Goal: Communication & Community: Answer question/provide support

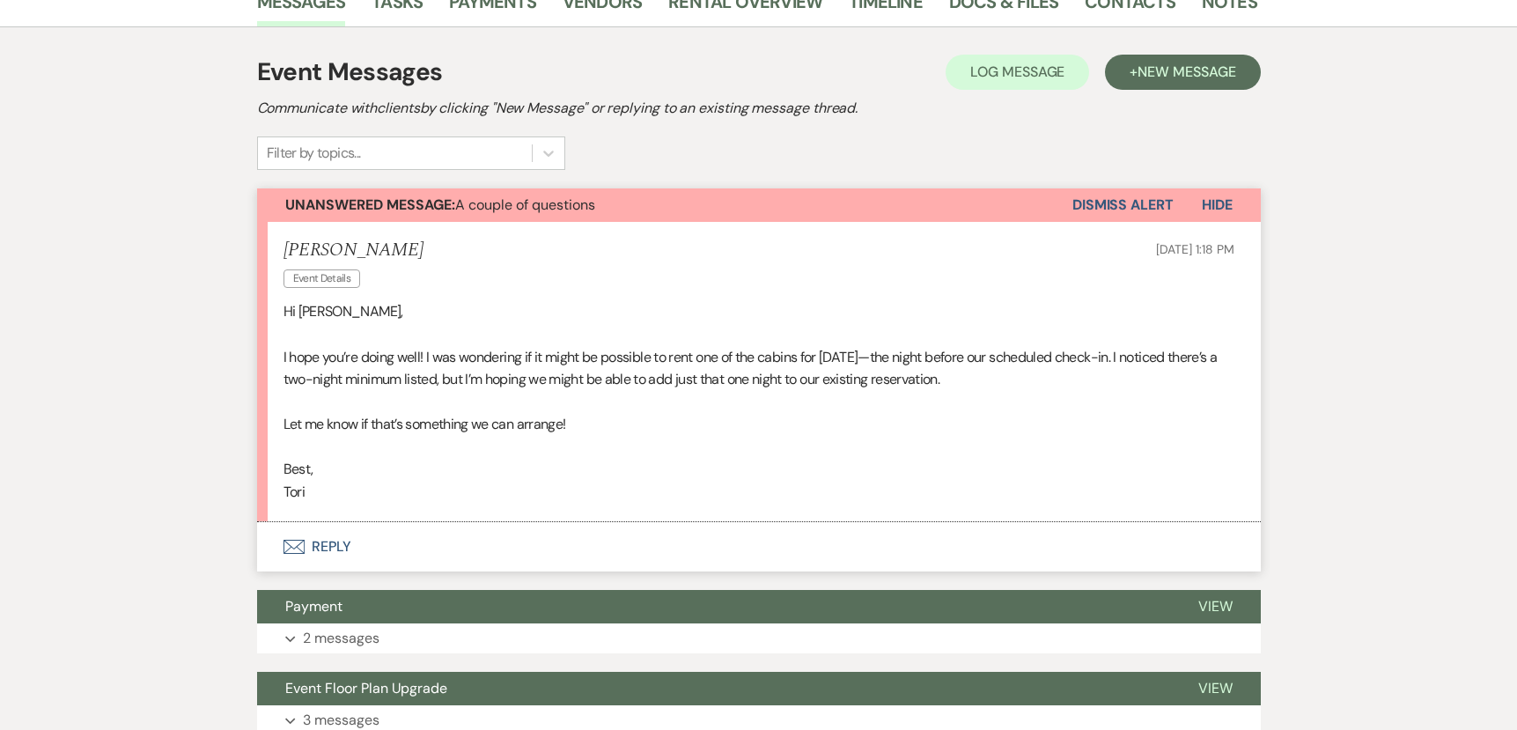
scroll to position [343, 0]
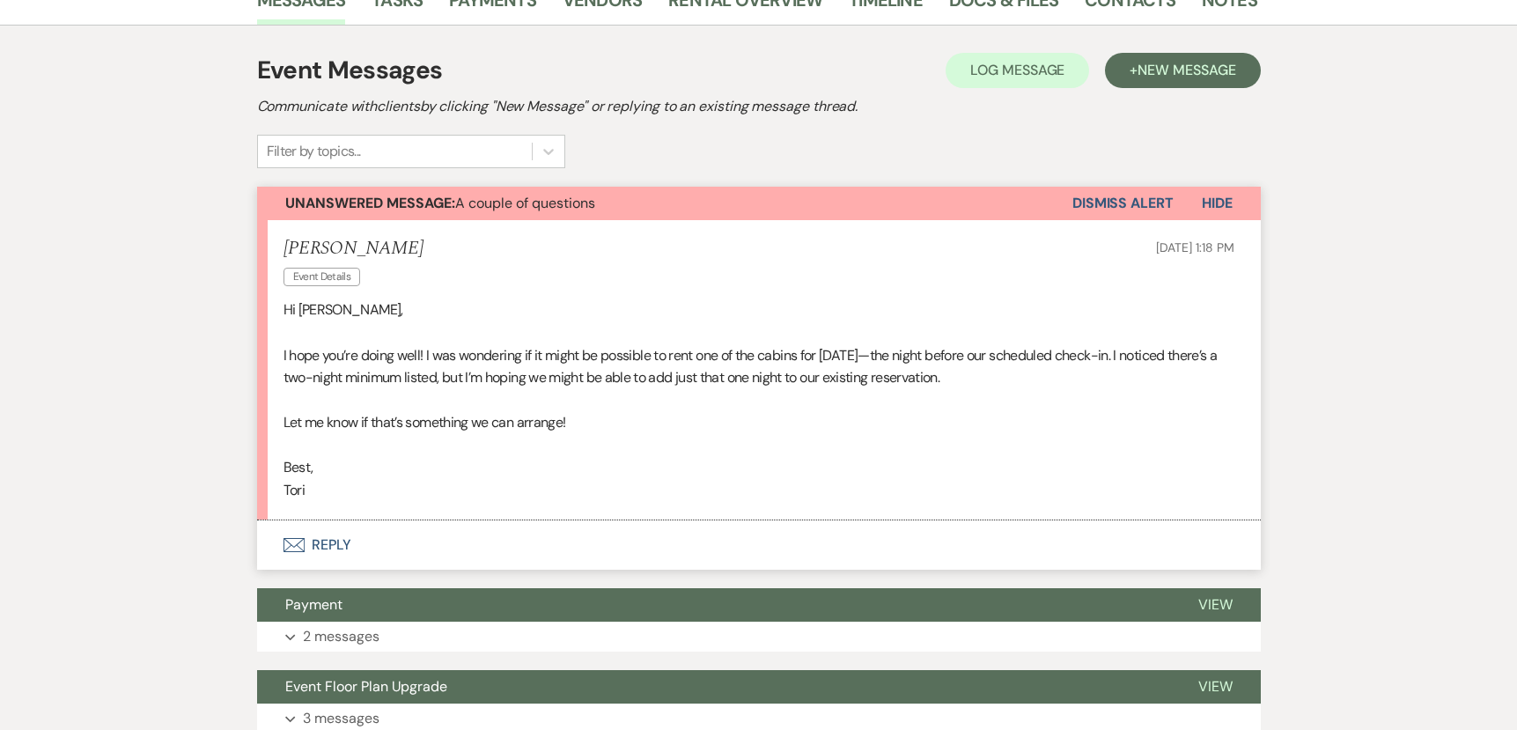
click at [317, 551] on button "Envelope Reply" at bounding box center [759, 544] width 1004 height 49
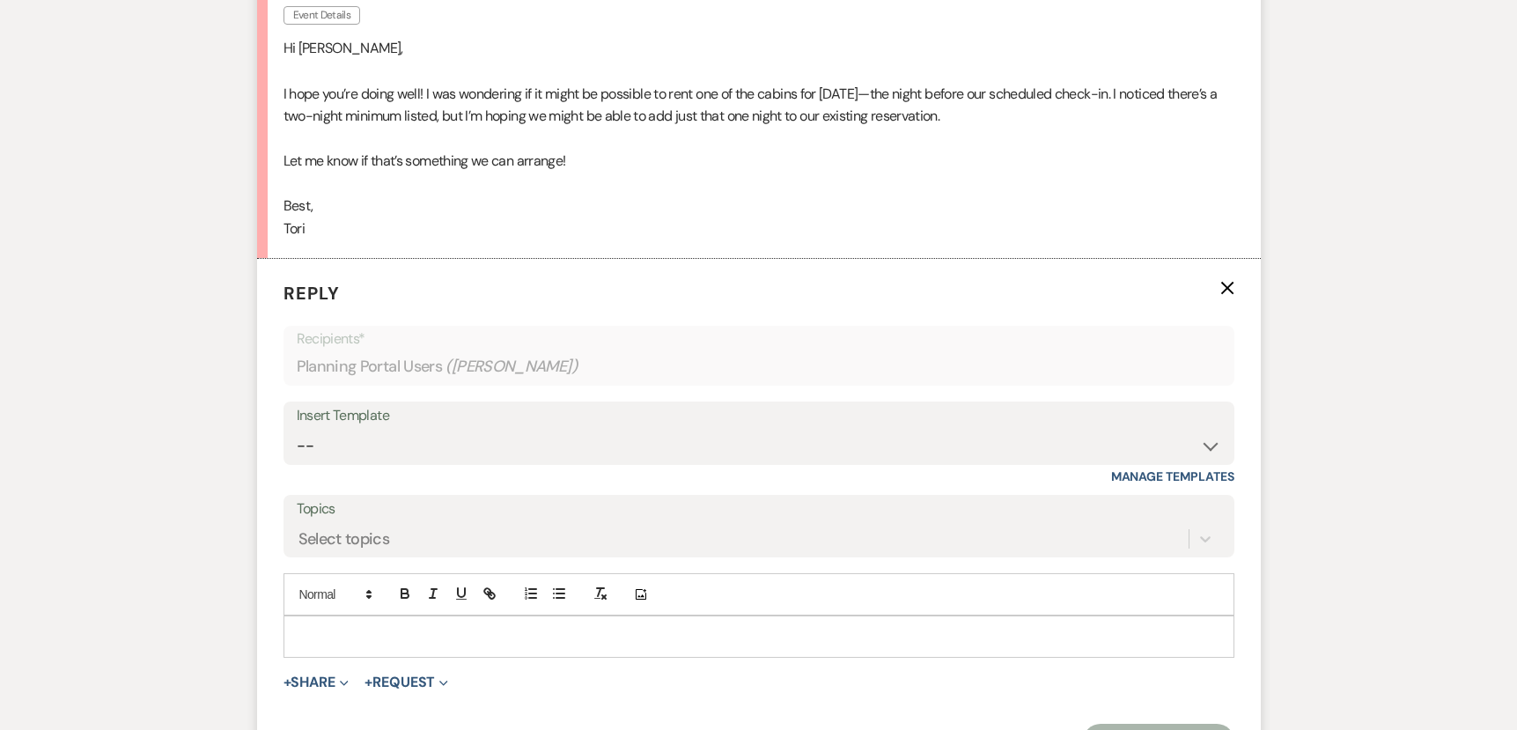
scroll to position [621, 0]
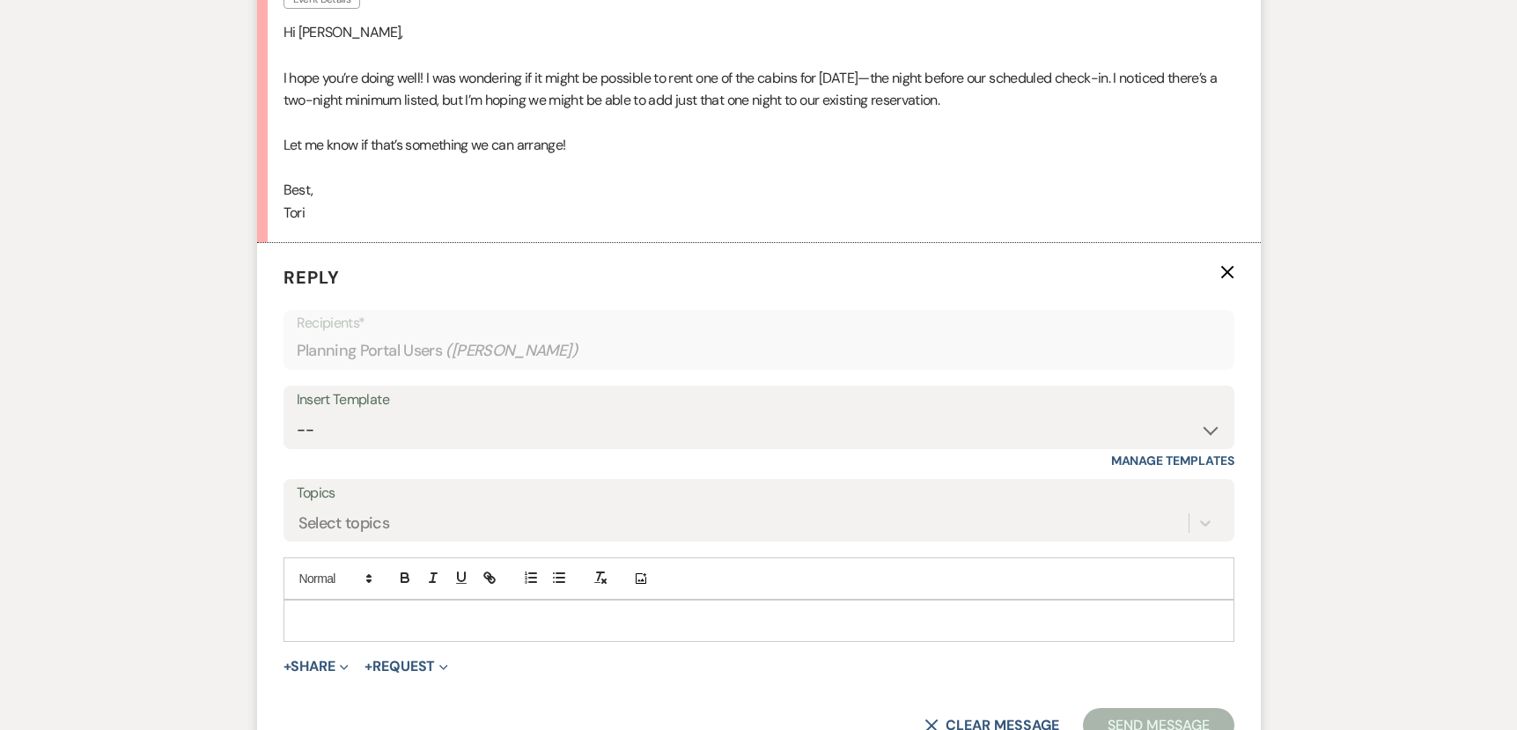
click at [351, 607] on div at bounding box center [758, 621] width 949 height 41
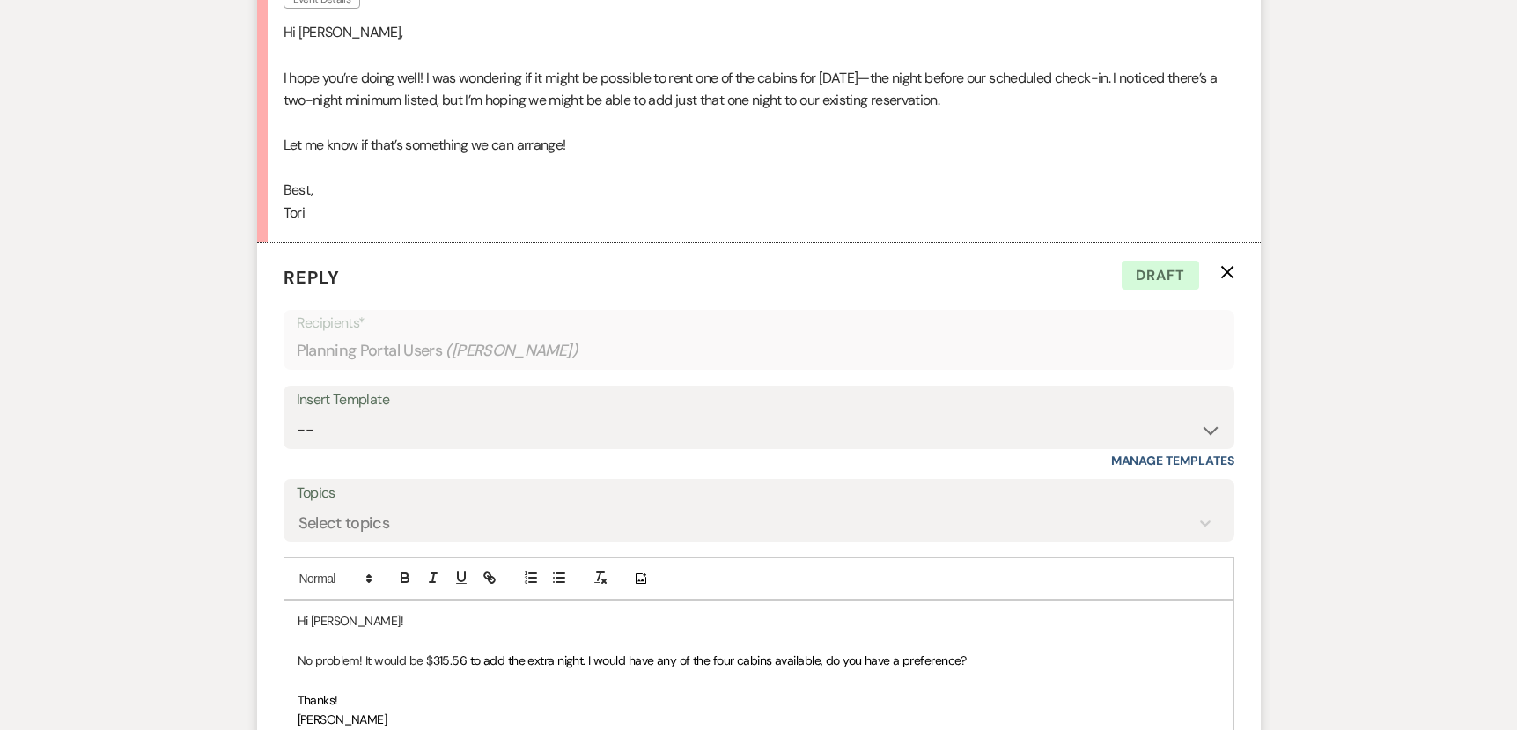
click at [469, 660] on span "315.56 to add the extra night. I would have any of the four cabins available, d…" at bounding box center [700, 661] width 534 height 16
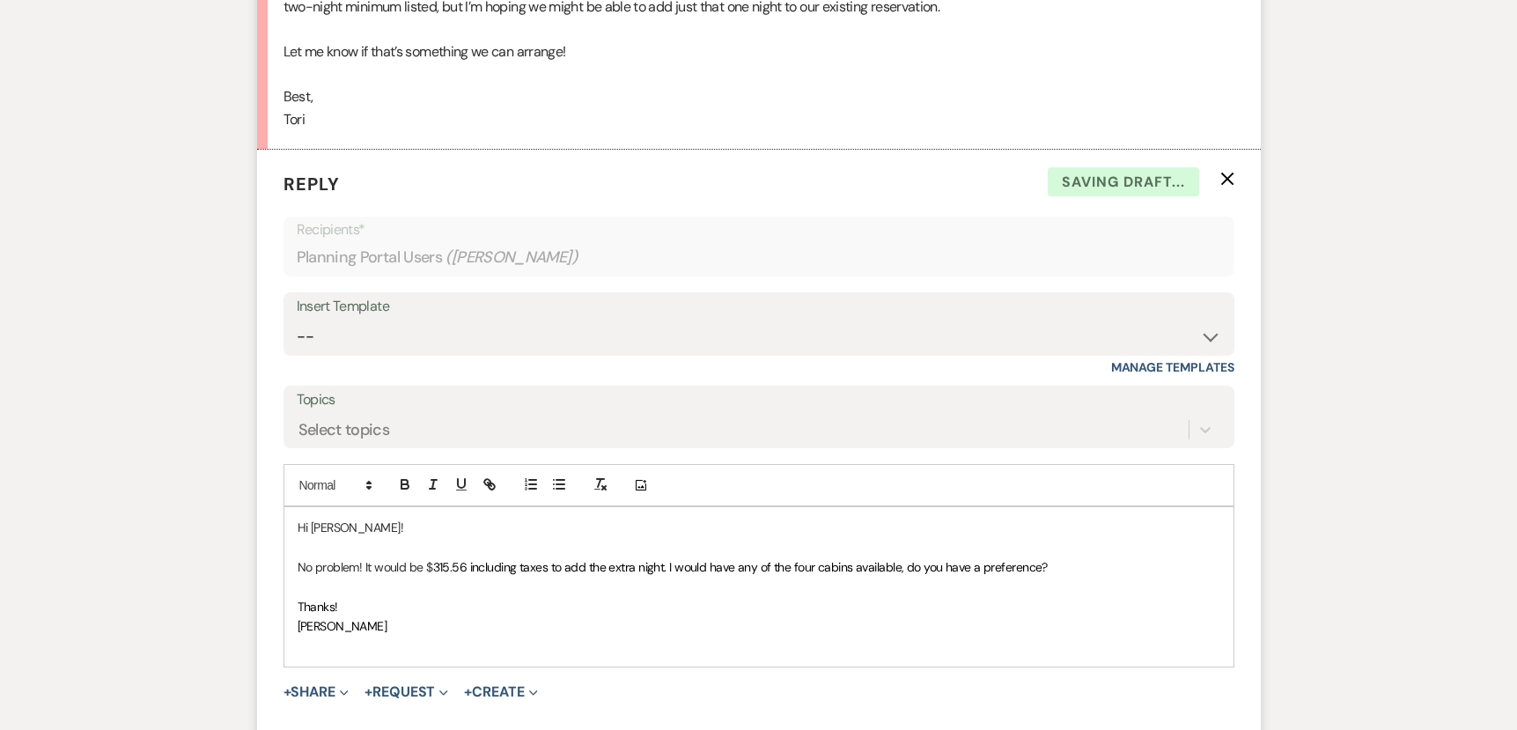
scroll to position [715, 0]
click at [1085, 559] on p "No problem! It would be $ 315.56 including taxes to add the extra night. I woul…" at bounding box center [759, 566] width 923 height 19
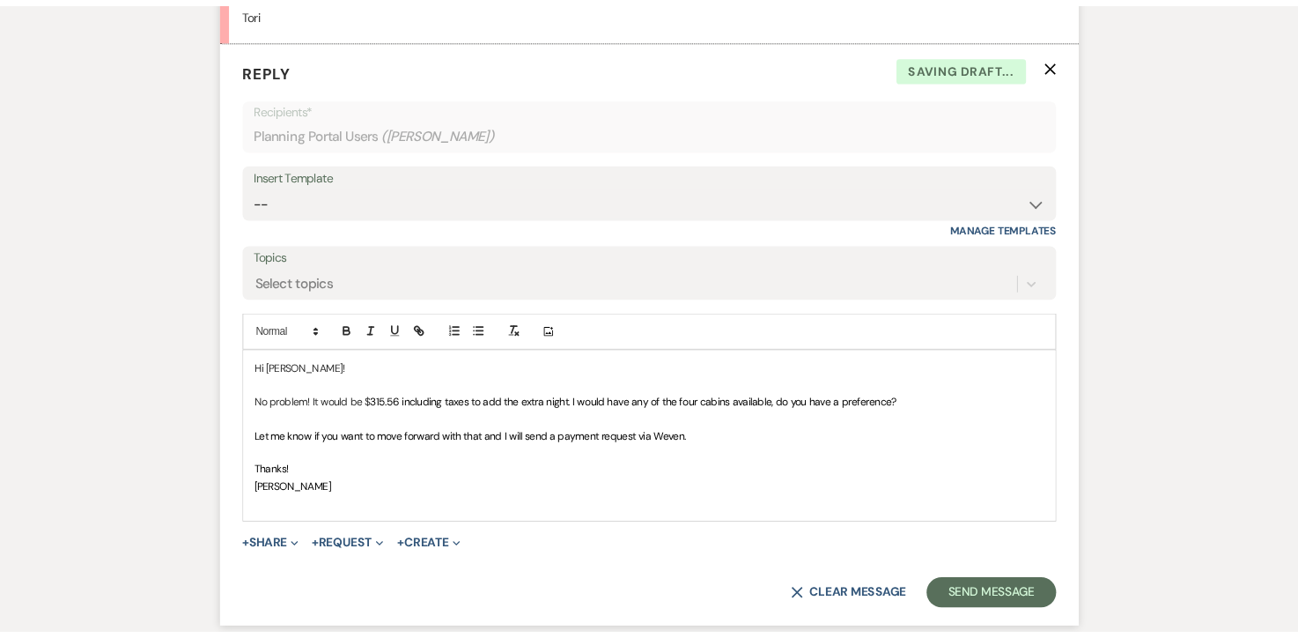
scroll to position [821, 0]
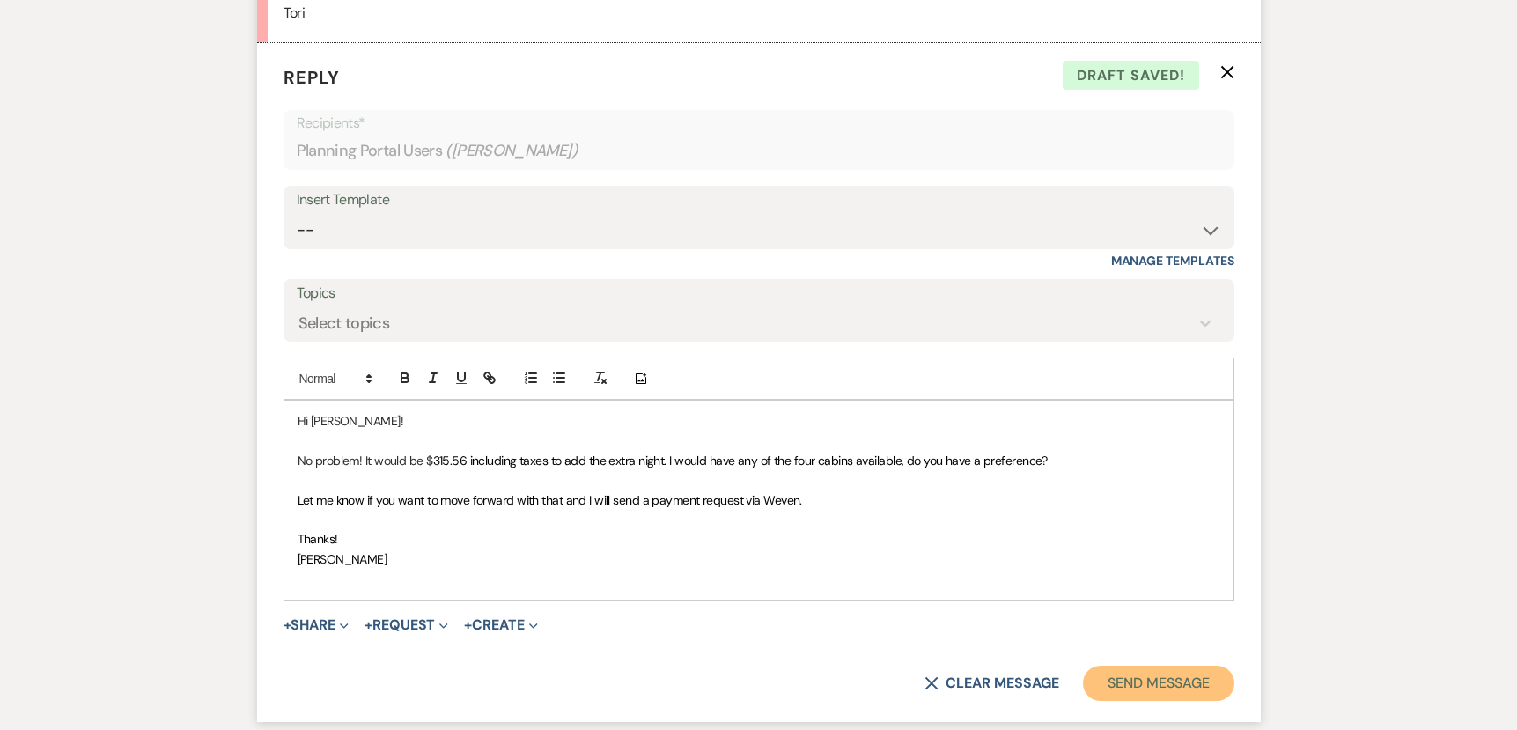
click at [1169, 692] on button "Send Message" at bounding box center [1158, 683] width 151 height 35
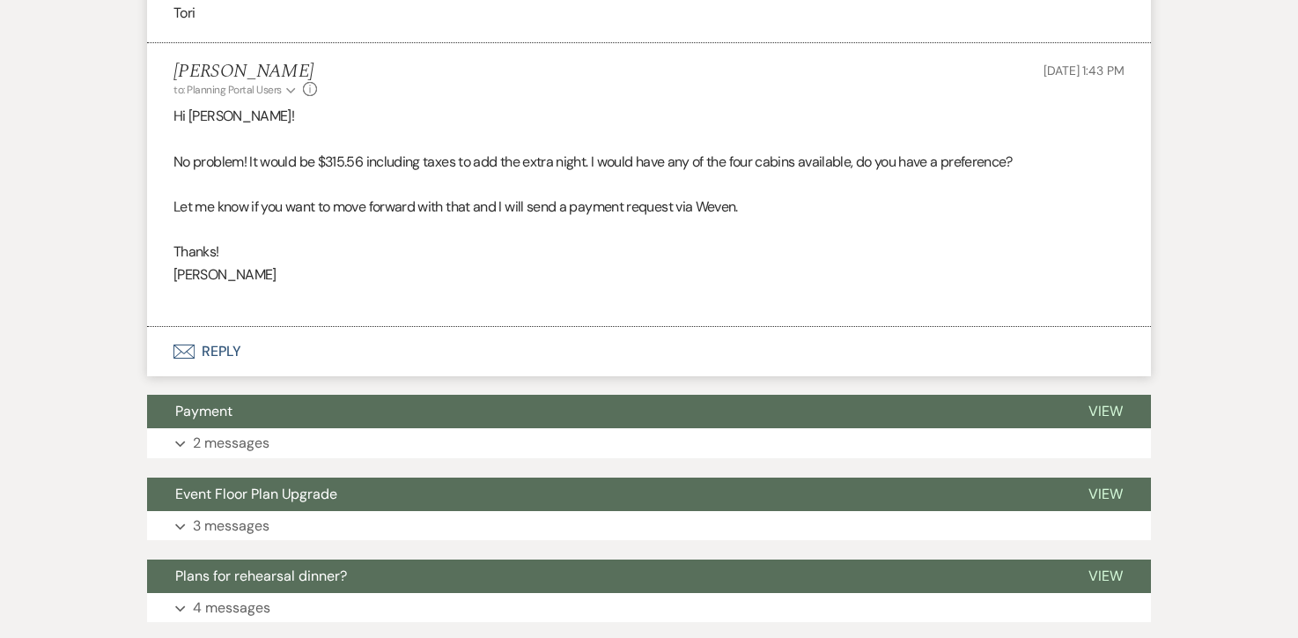
scroll to position [0, 0]
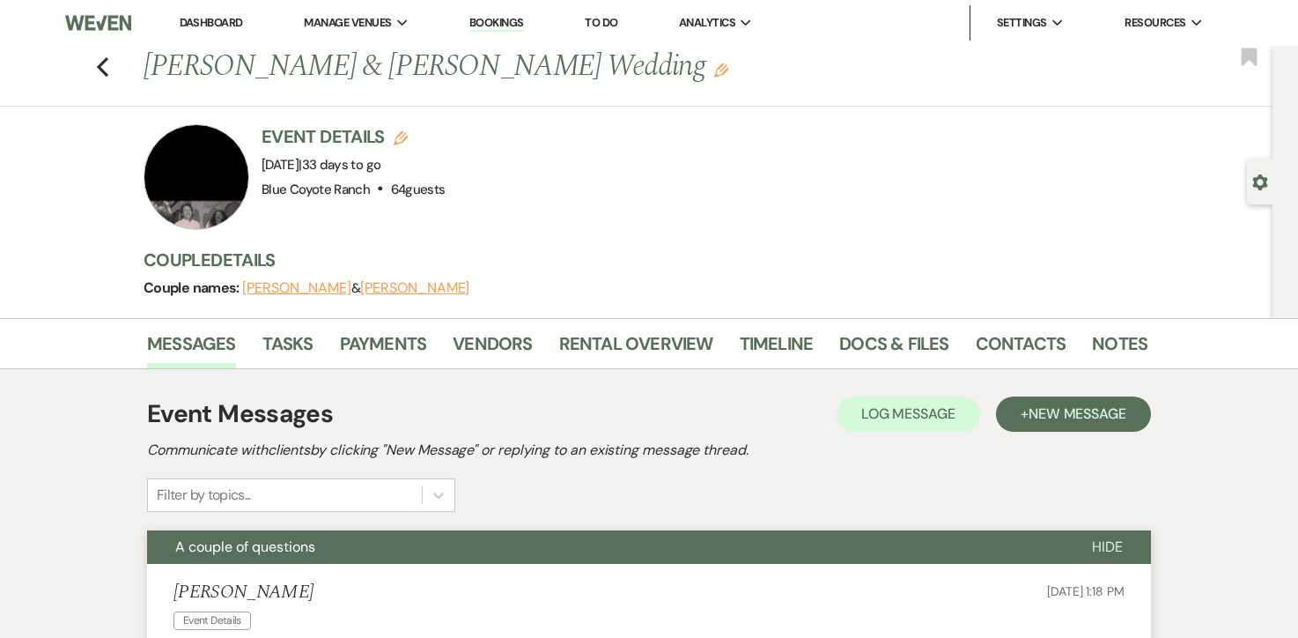
click at [215, 16] on link "Dashboard" at bounding box center [211, 22] width 63 height 15
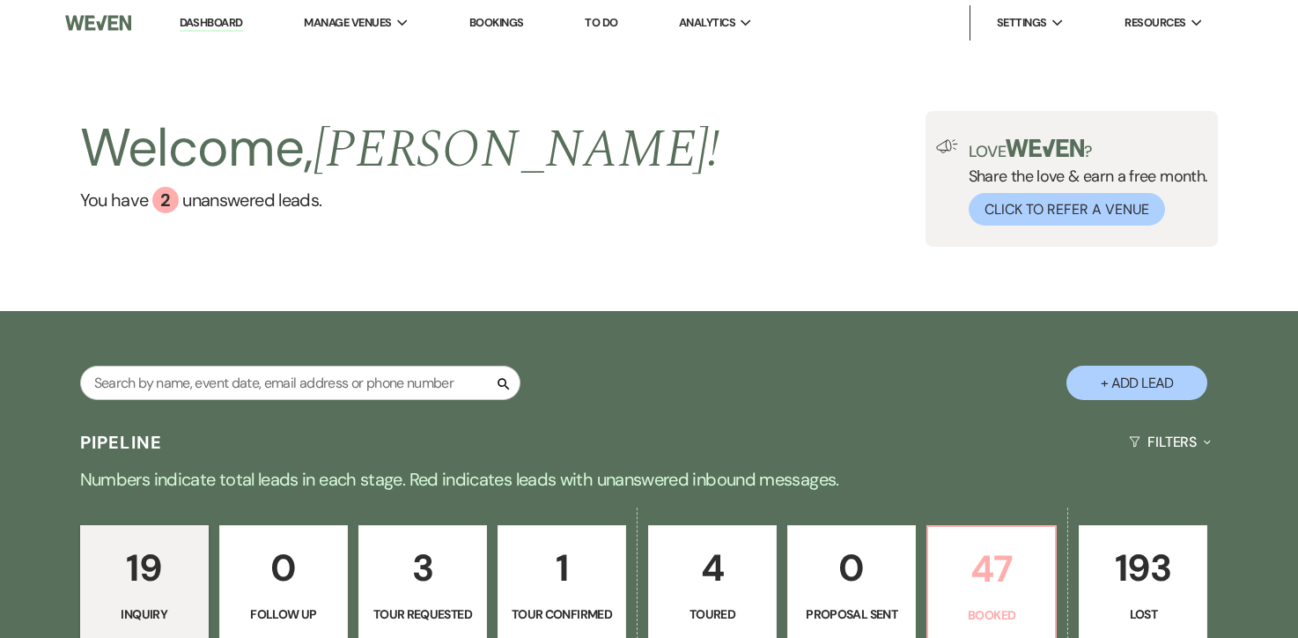
click at [976, 543] on p "47" at bounding box center [992, 568] width 106 height 59
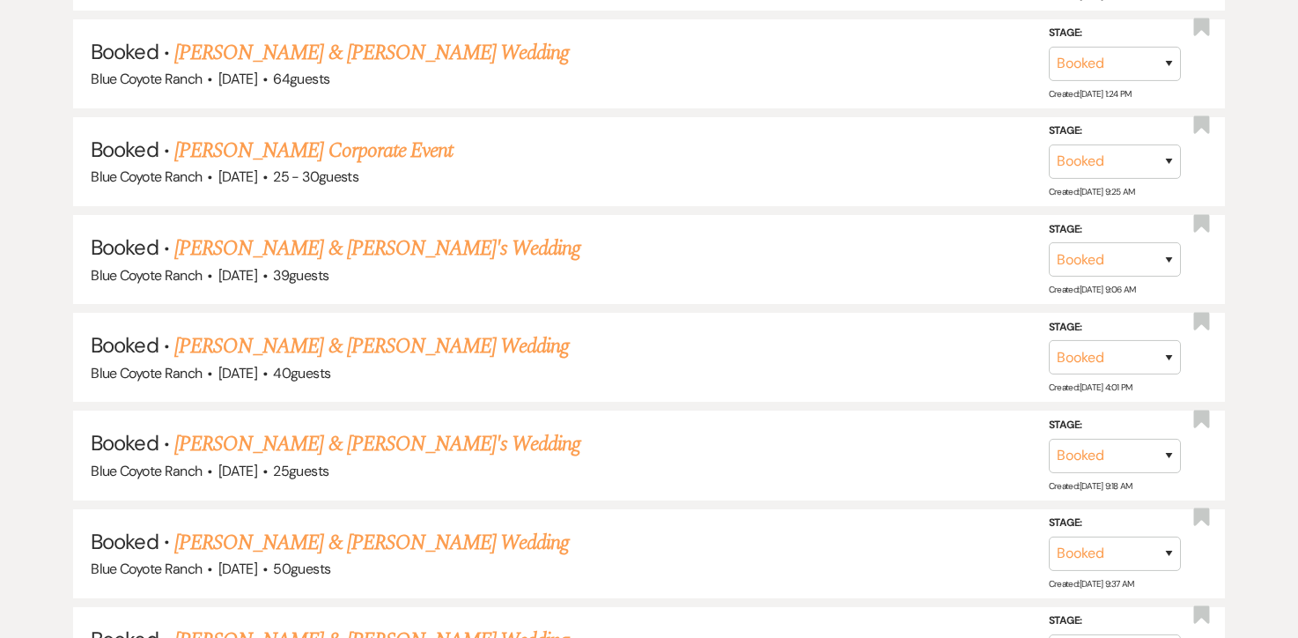
scroll to position [1723, 0]
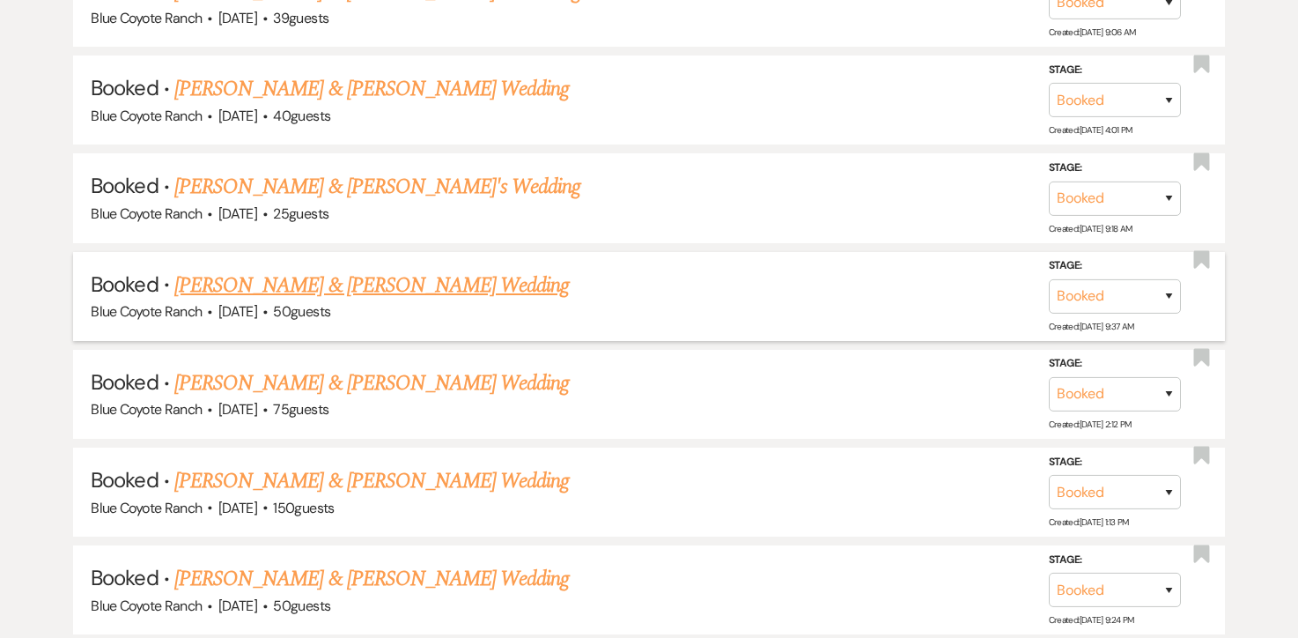
click at [351, 280] on link "Kelly Kochanski & Thomas Thompson's Wedding" at bounding box center [371, 285] width 395 height 32
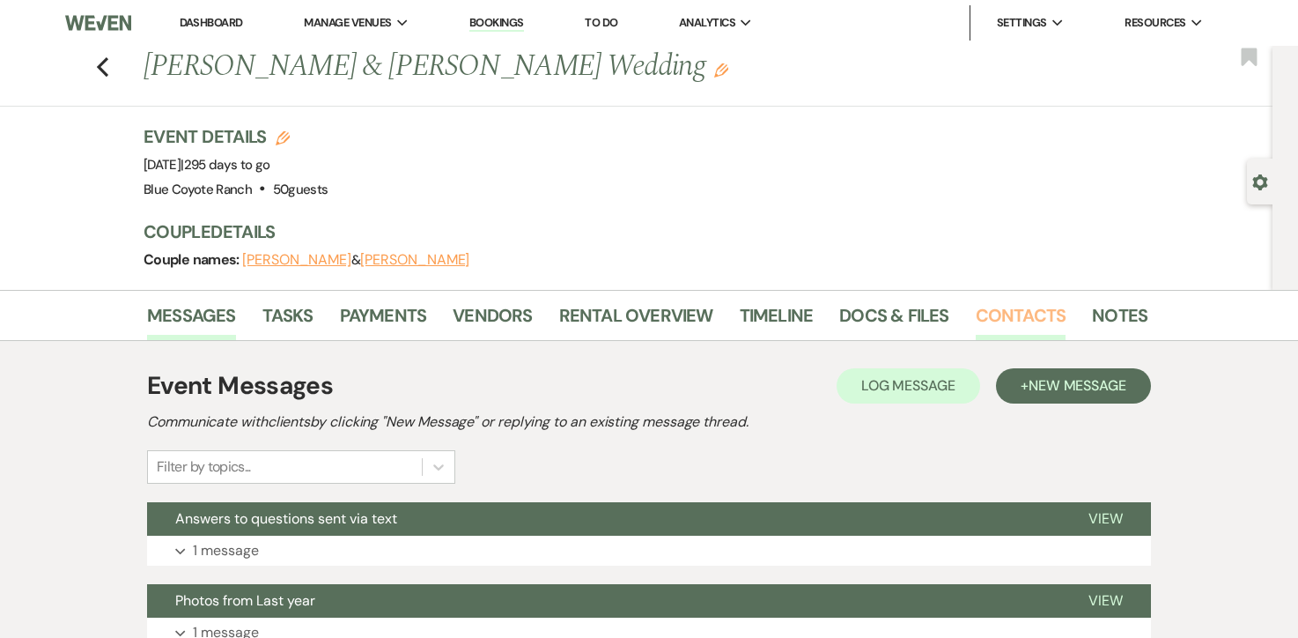
click at [1004, 319] on link "Contacts" at bounding box center [1021, 320] width 91 height 39
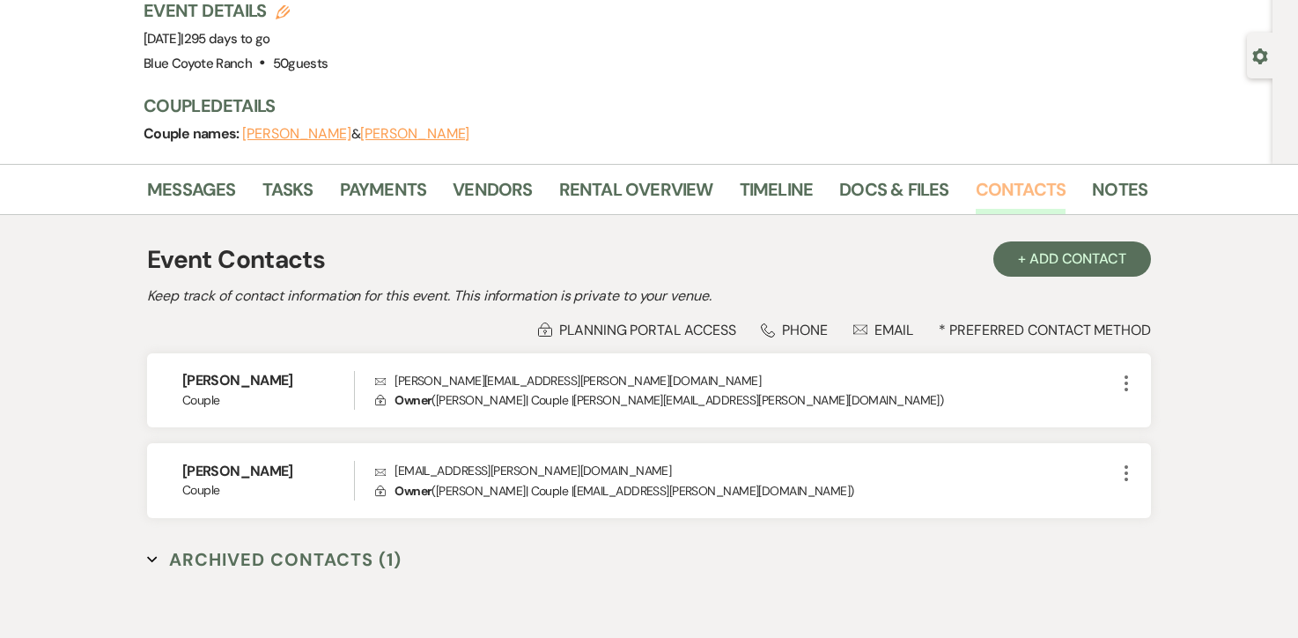
scroll to position [136, 0]
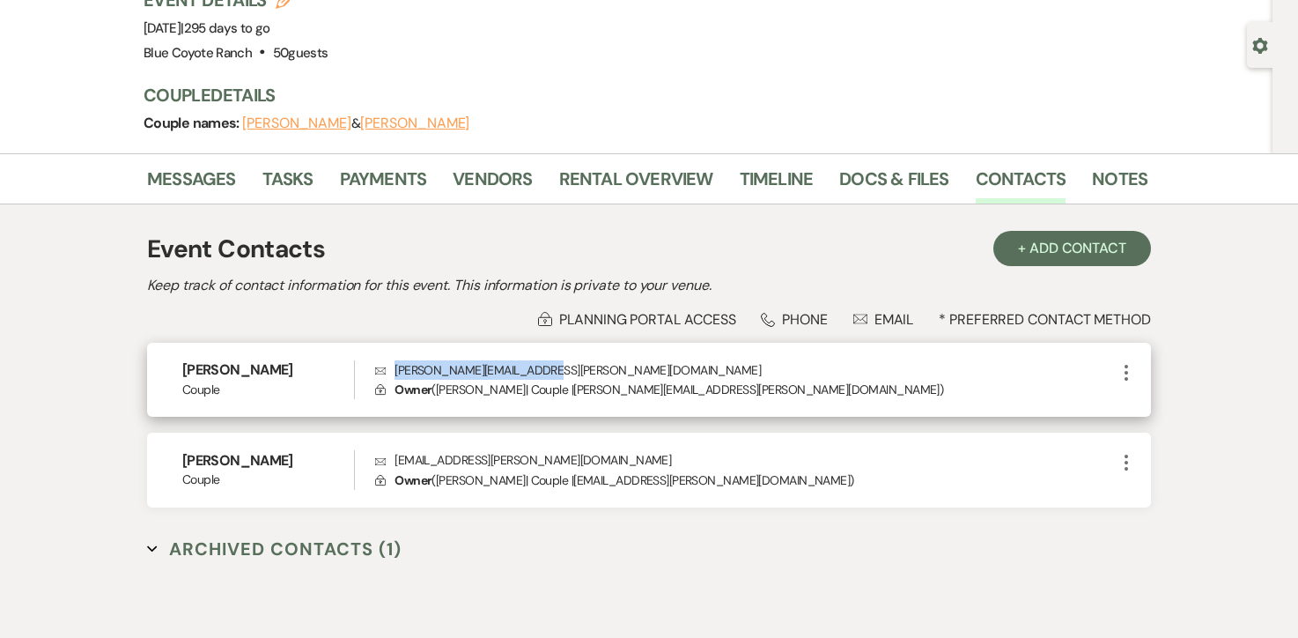
drag, startPoint x: 556, startPoint y: 373, endPoint x: 395, endPoint y: 364, distance: 161.4
click at [395, 364] on p "Envelope kelly.kochanski@gmail.com" at bounding box center [745, 369] width 741 height 19
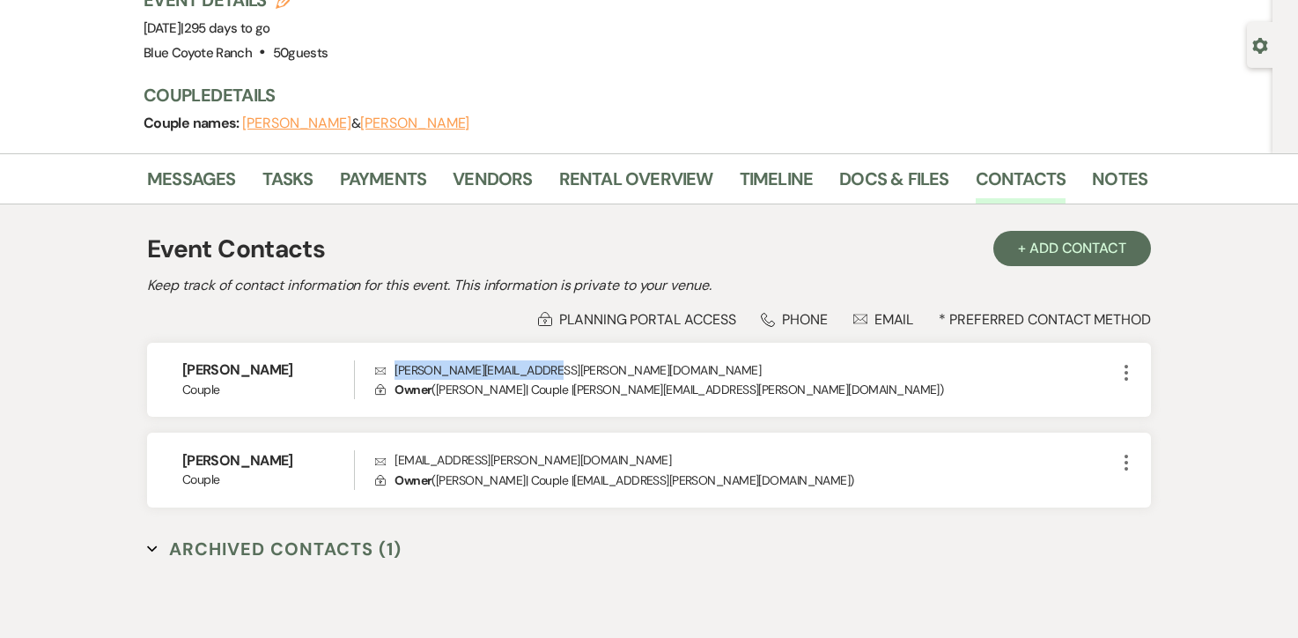
copy p "kelly.kochanski@gmail.com"
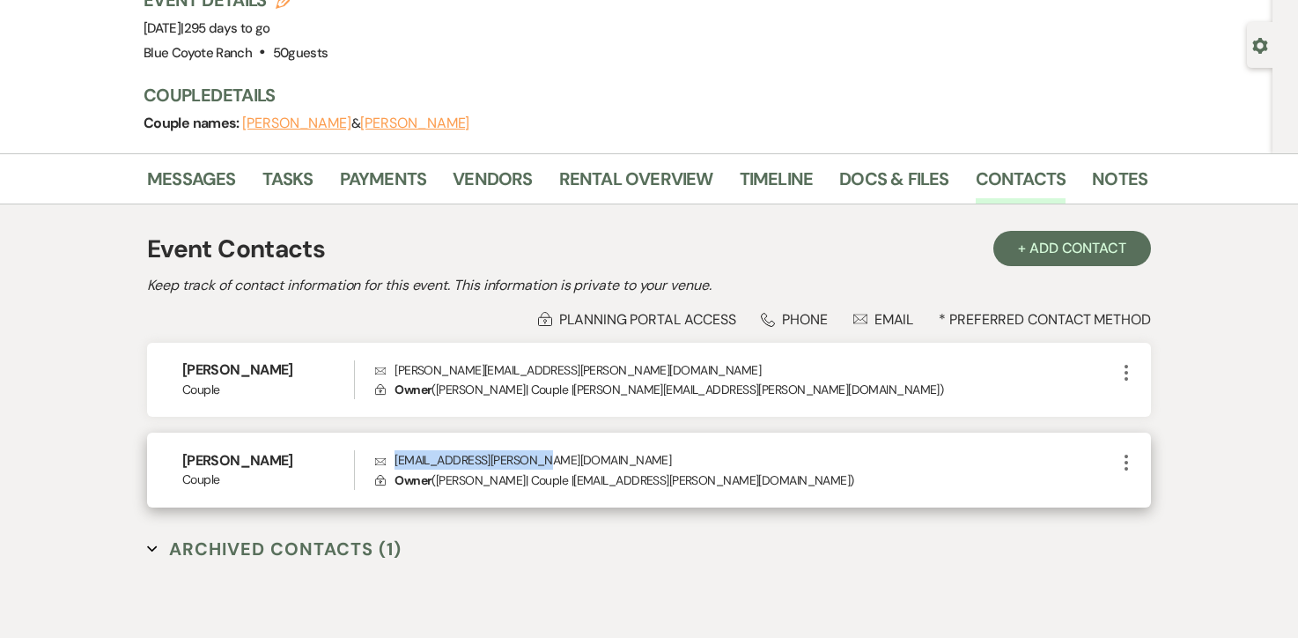
drag, startPoint x: 557, startPoint y: 461, endPoint x: 387, endPoint y: 461, distance: 170.0
click at [387, 461] on p "Envelope t.ben.thompson@gmail.com" at bounding box center [745, 459] width 741 height 19
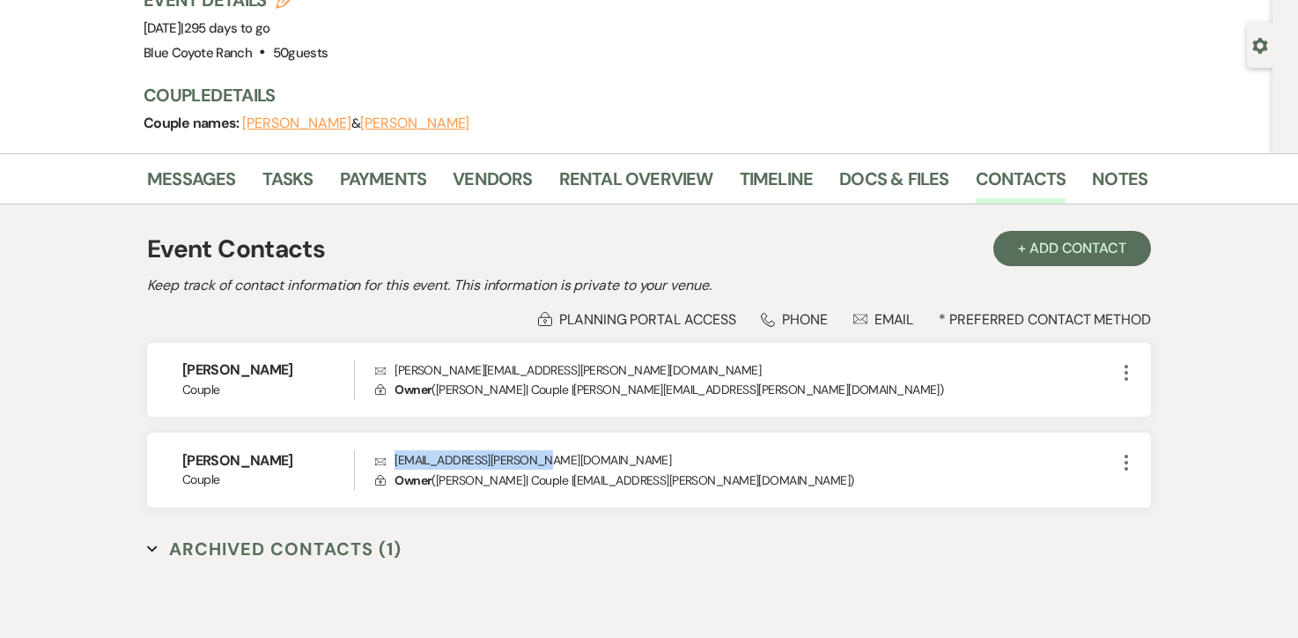
copy p "t.ben.thompson@gmail.com"
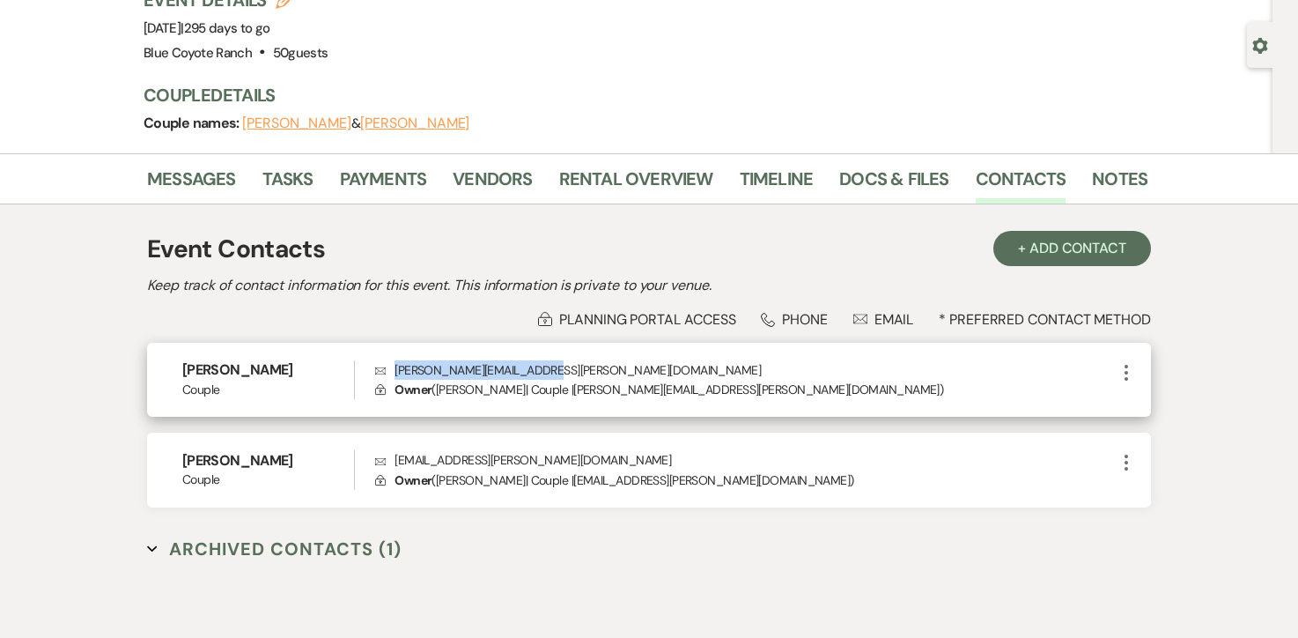
drag, startPoint x: 551, startPoint y: 365, endPoint x: 396, endPoint y: 376, distance: 155.4
click at [396, 376] on p "Envelope kelly.kochanski@gmail.com" at bounding box center [745, 369] width 741 height 19
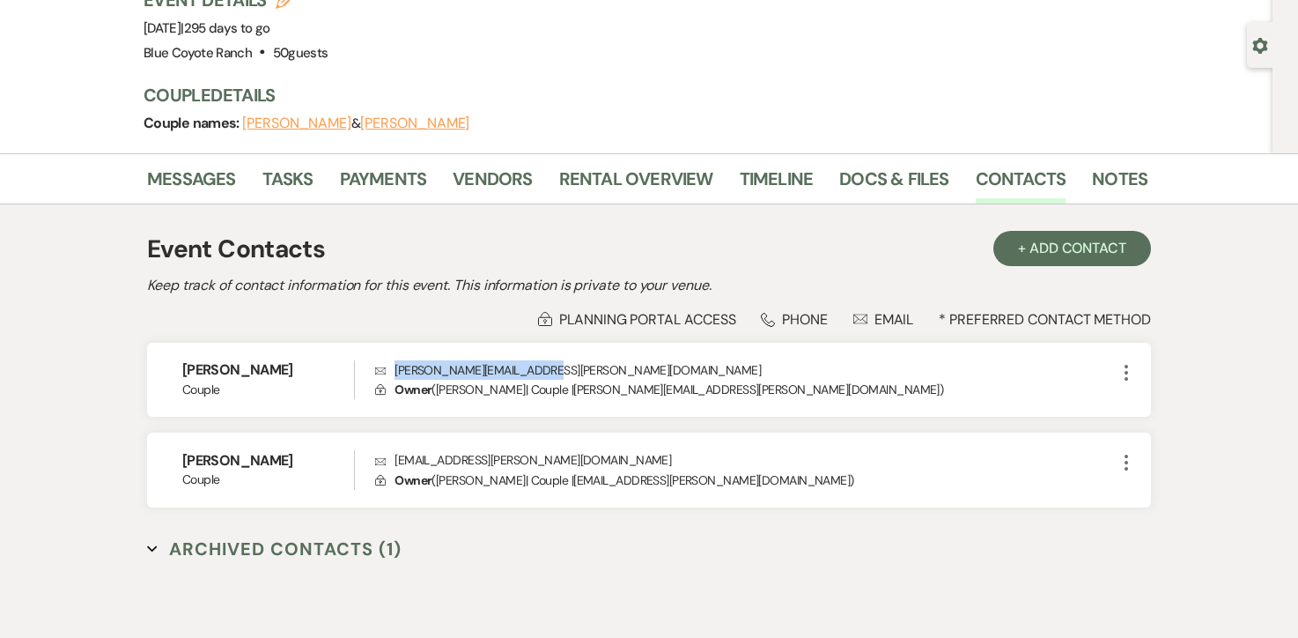
copy p "kelly.kochanski@gmail.com"
click at [365, 180] on link "Payments" at bounding box center [383, 184] width 87 height 39
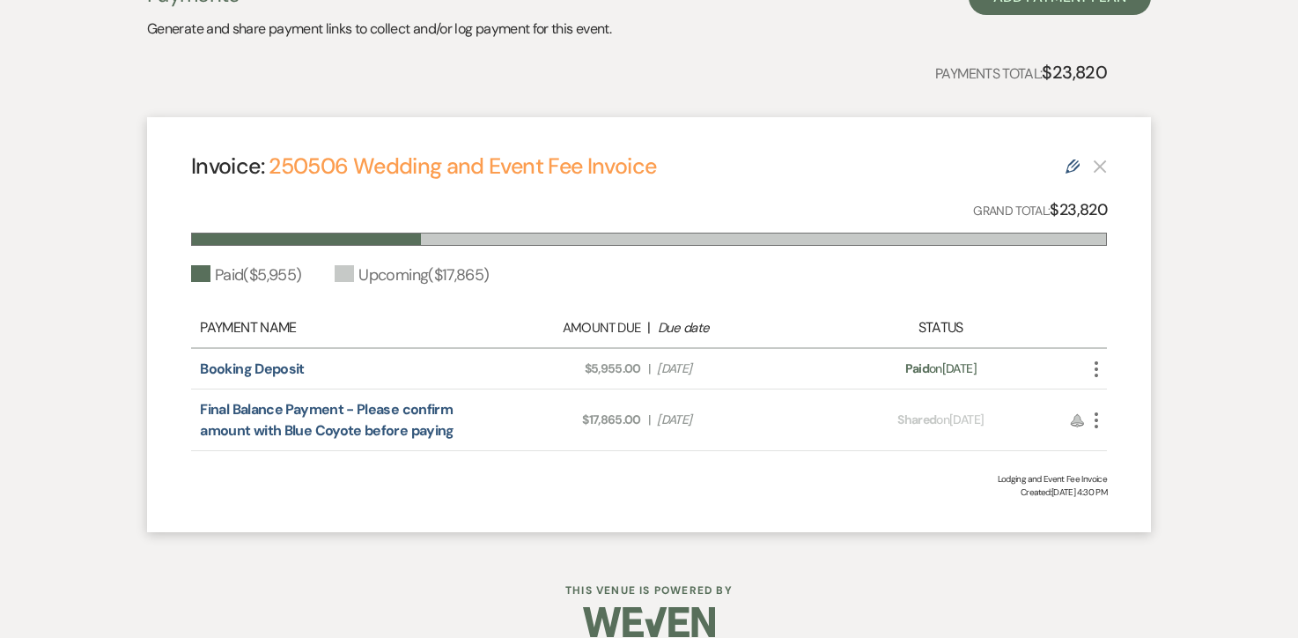
scroll to position [422, 0]
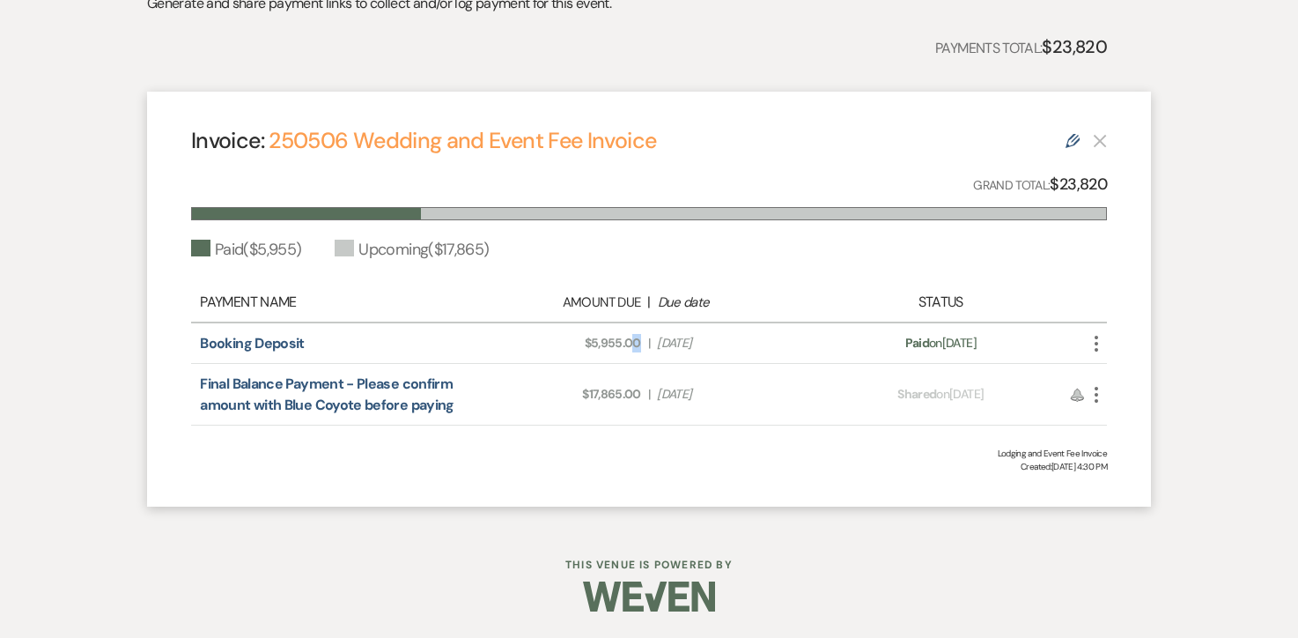
click at [635, 346] on div "Amount Due: $5,955.00 | Due Date May 13, 2025" at bounding box center [648, 343] width 359 height 18
click at [593, 346] on span "Amount Due: $5,955.00" at bounding box center [560, 343] width 162 height 18
copy span "5,955.00"
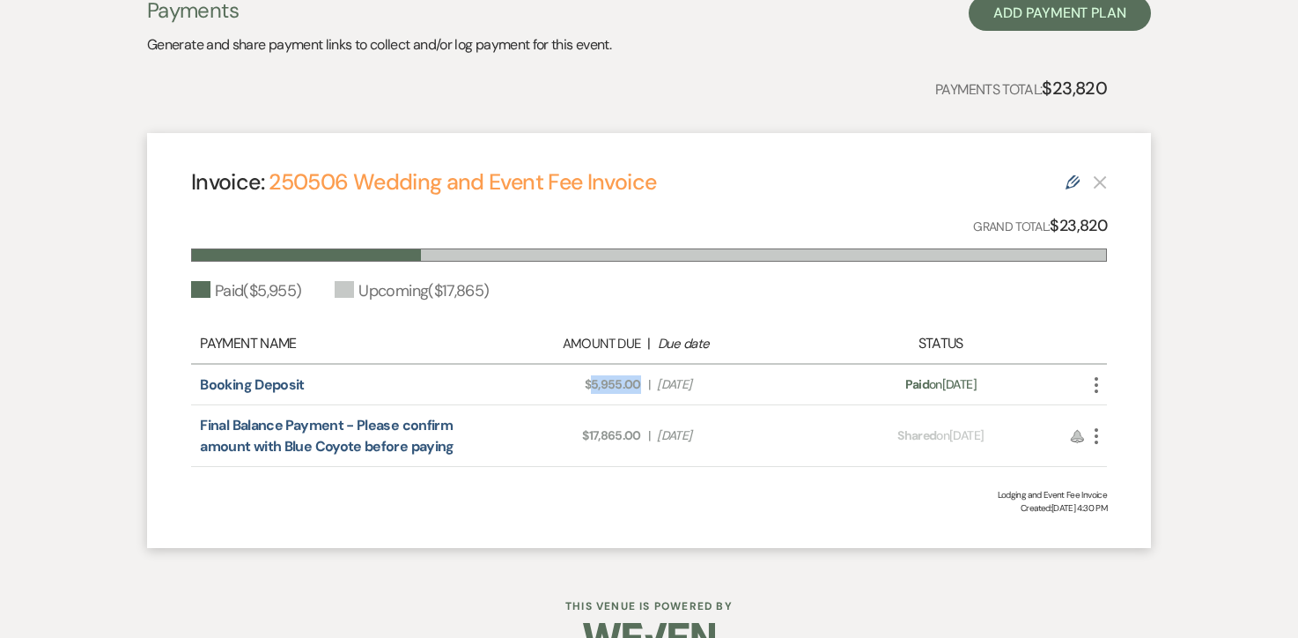
scroll to position [381, 0]
drag, startPoint x: 641, startPoint y: 438, endPoint x: 591, endPoint y: 439, distance: 50.2
click at [591, 439] on div "Amount Due: $17,865.00 | Due Date Apr 7, 2026" at bounding box center [648, 434] width 359 height 18
copy span "17,865.00"
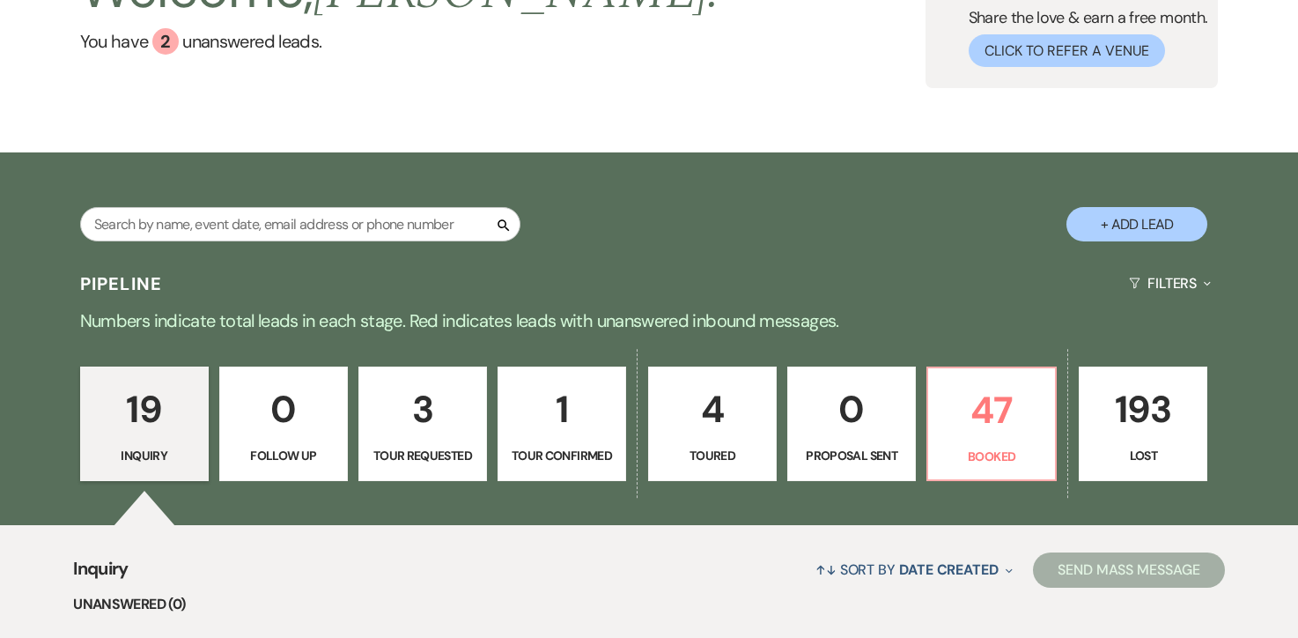
scroll to position [218, 0]
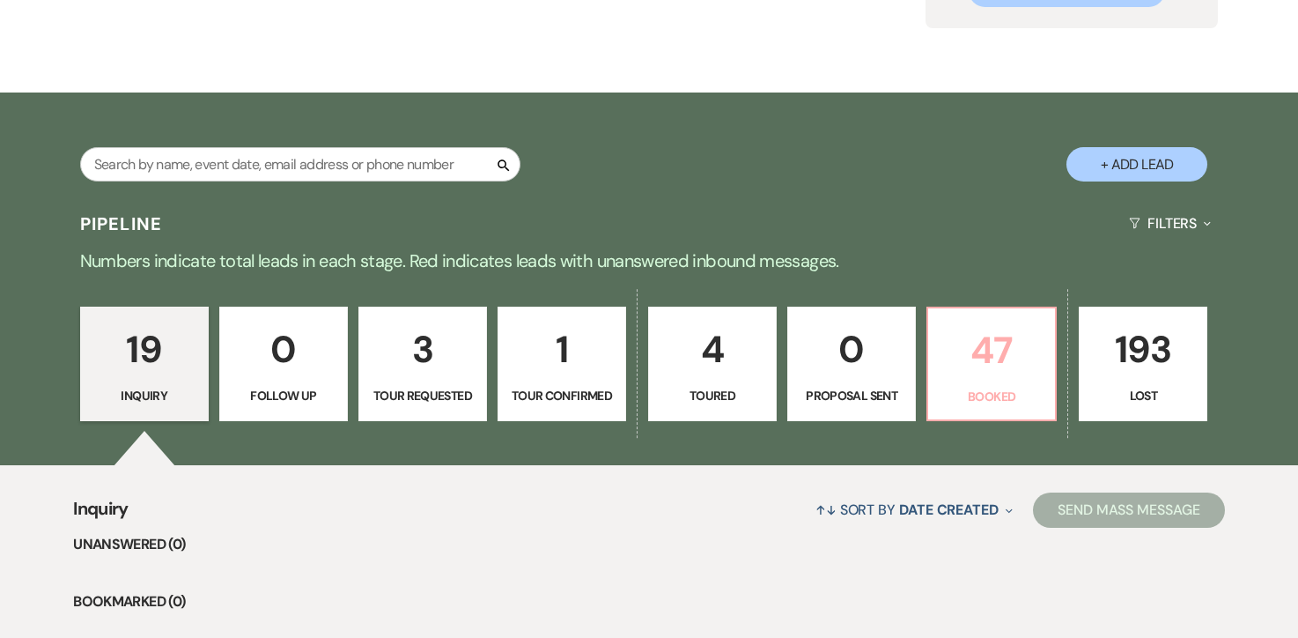
click at [973, 357] on p "47" at bounding box center [992, 350] width 106 height 59
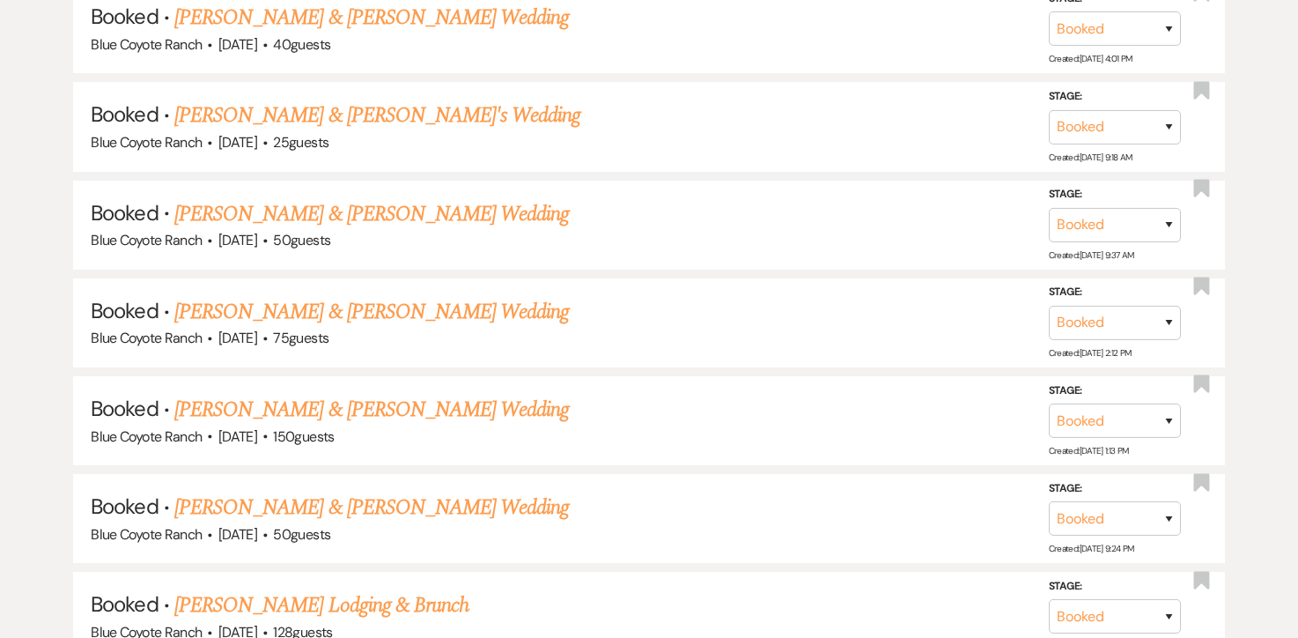
scroll to position [1796, 0]
click at [480, 209] on link "Kelly Kochanski & Thomas Thompson's Wedding" at bounding box center [371, 213] width 395 height 32
